Goal: Transaction & Acquisition: Download file/media

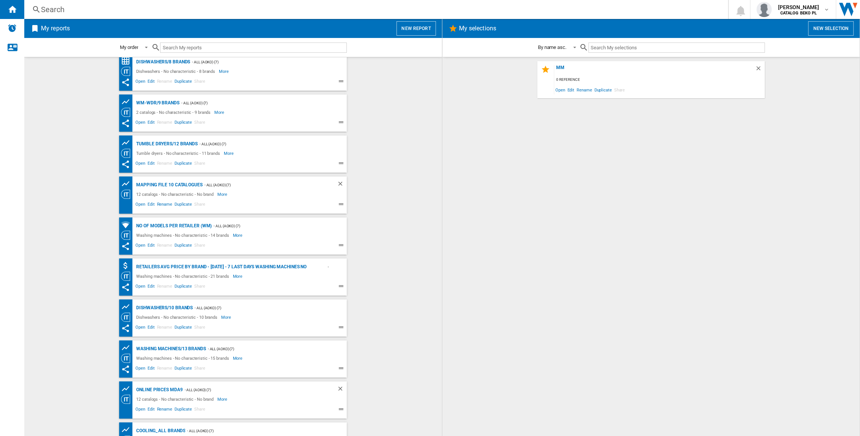
scroll to position [154, 0]
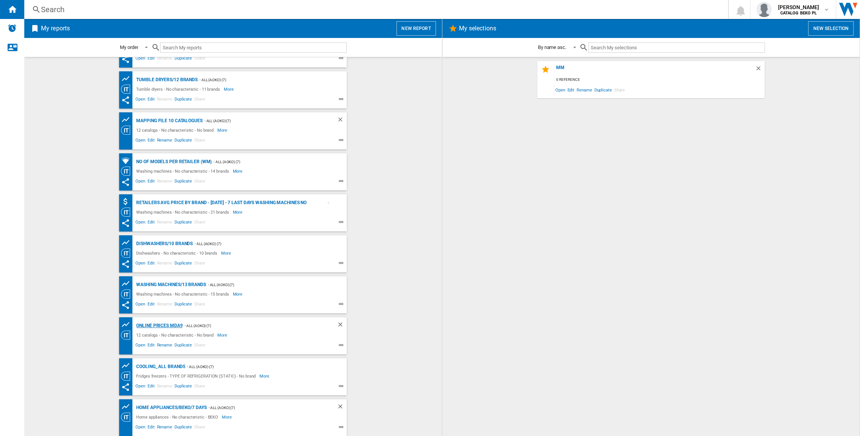
click at [165, 323] on div "Online prices MDA9" at bounding box center [158, 325] width 48 height 9
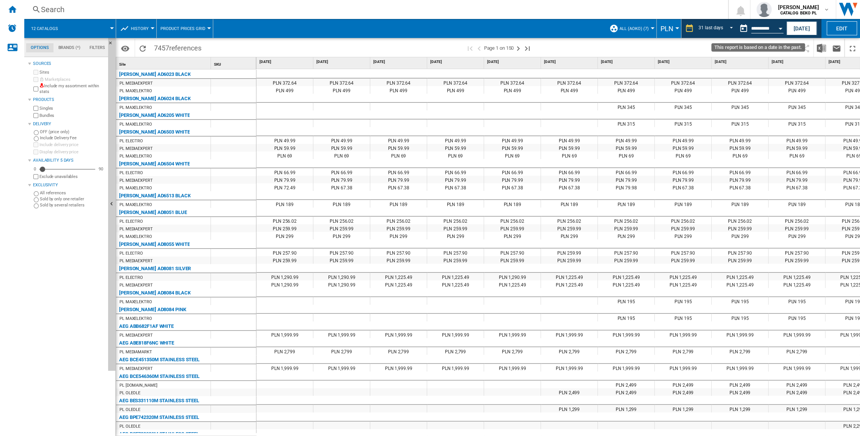
click at [781, 29] on button "Open calendar" at bounding box center [781, 27] width 14 height 14
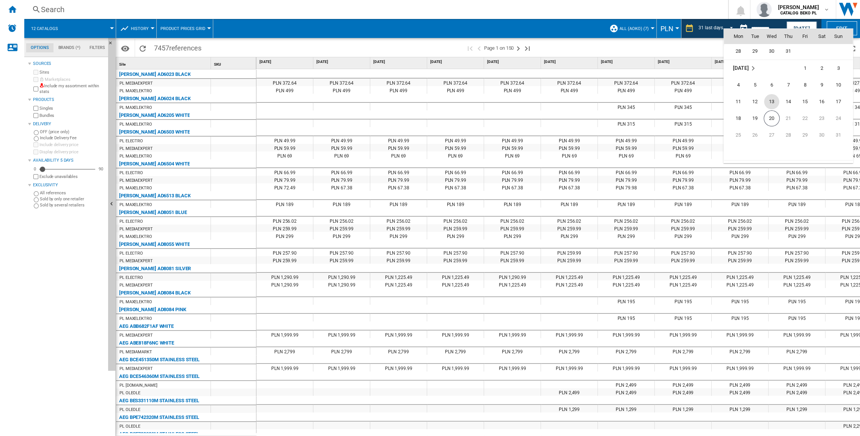
scroll to position [3620, 0]
click at [756, 102] on span "19" at bounding box center [754, 102] width 15 height 15
type input "**********"
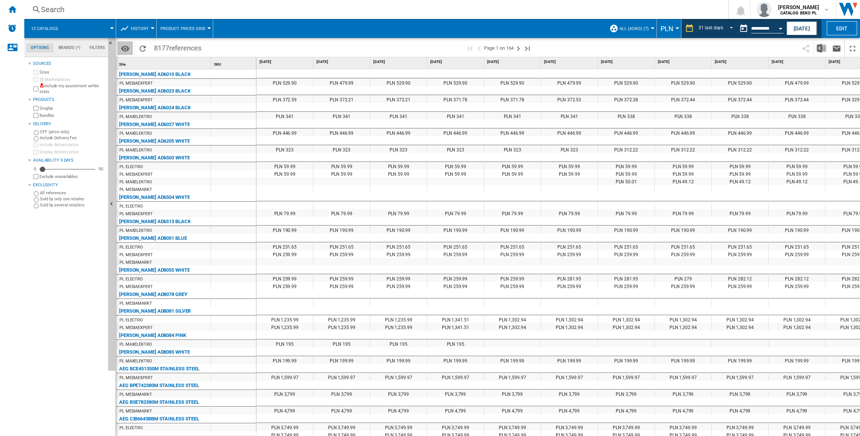
click at [124, 48] on md-icon "Options" at bounding box center [125, 48] width 9 height 9
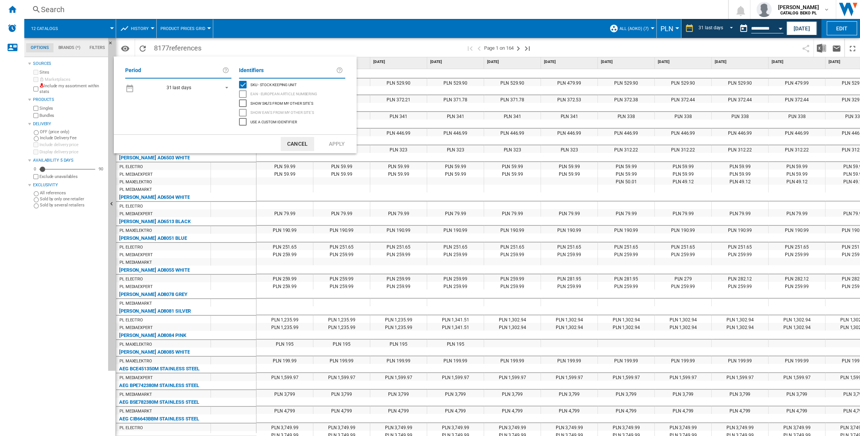
click at [295, 141] on button "Cancel" at bounding box center [297, 144] width 33 height 14
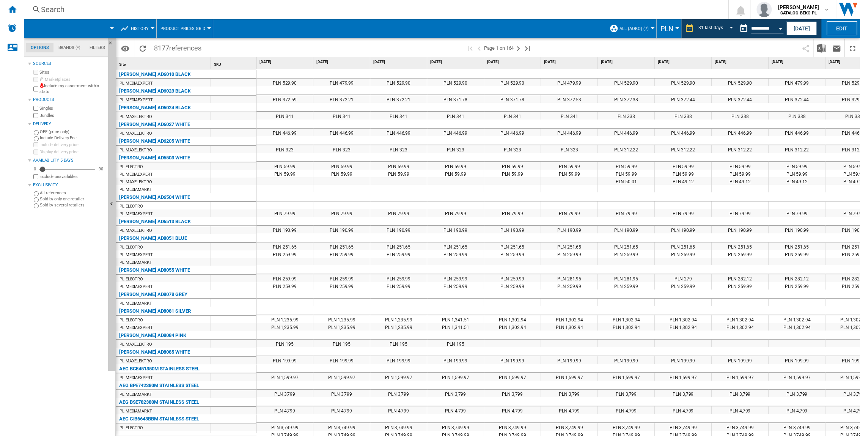
click at [55, 6] on div "Search" at bounding box center [374, 9] width 667 height 11
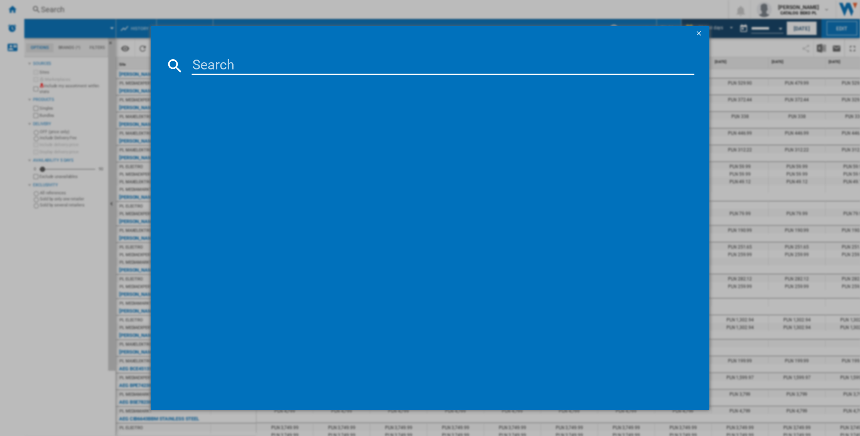
click at [229, 66] on input at bounding box center [443, 66] width 503 height 18
type input "wam"
click at [700, 33] on ng-md-icon "getI18NText('BUTTONS.CLOSE_DIALOG')" at bounding box center [699, 34] width 9 height 9
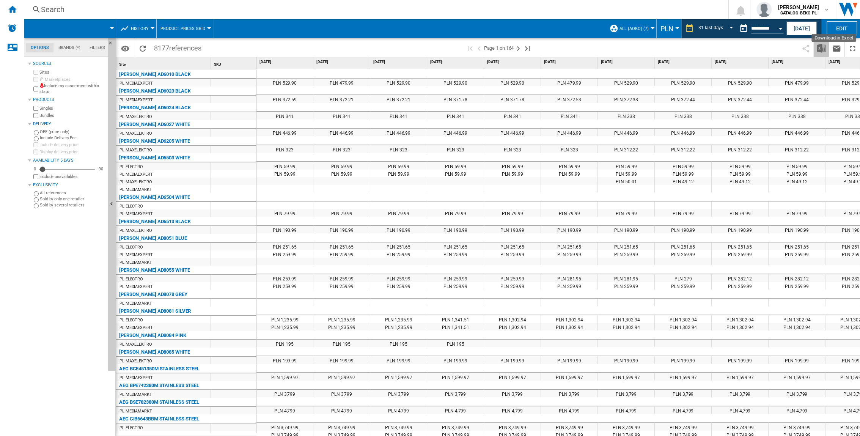
click at [819, 52] on img "Download in Excel" at bounding box center [821, 48] width 9 height 9
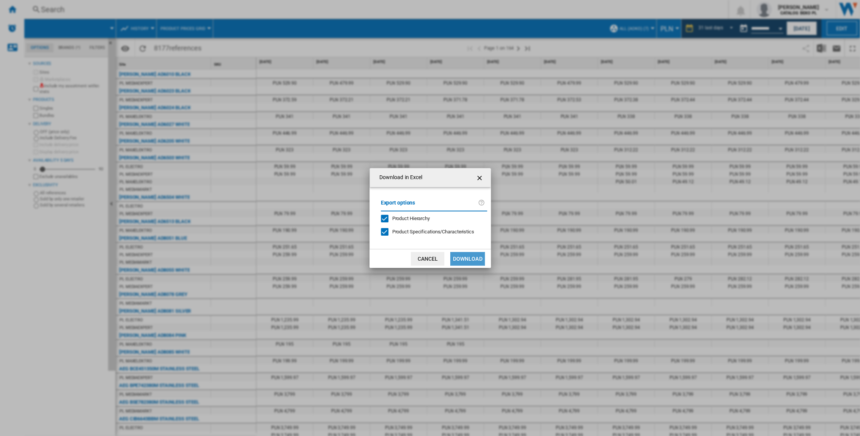
click at [469, 258] on button "Download" at bounding box center [467, 259] width 34 height 14
